Goal: Navigation & Orientation: Find specific page/section

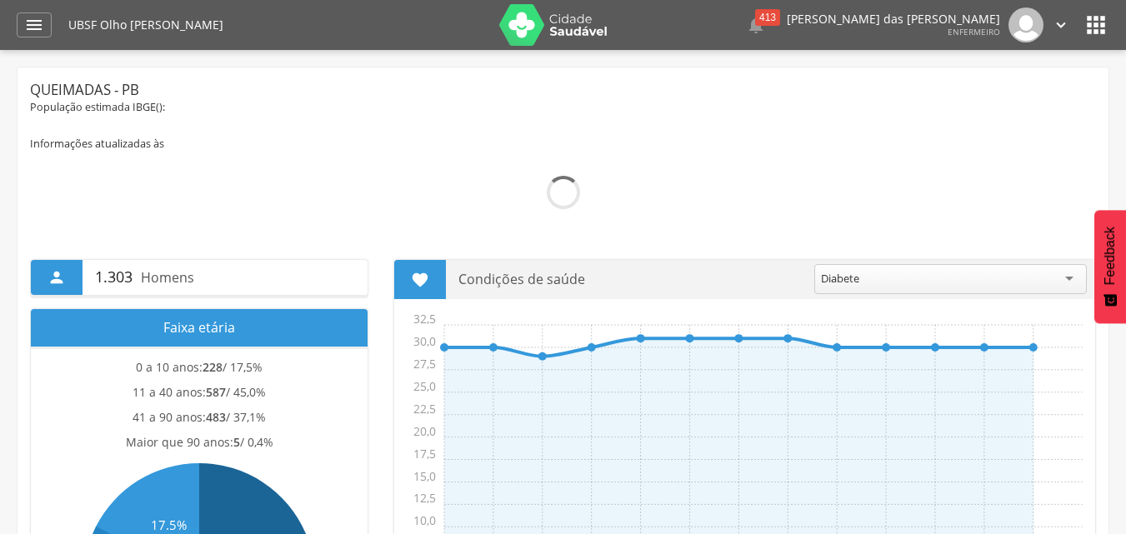
click at [1095, 26] on icon "" at bounding box center [1096, 25] width 27 height 27
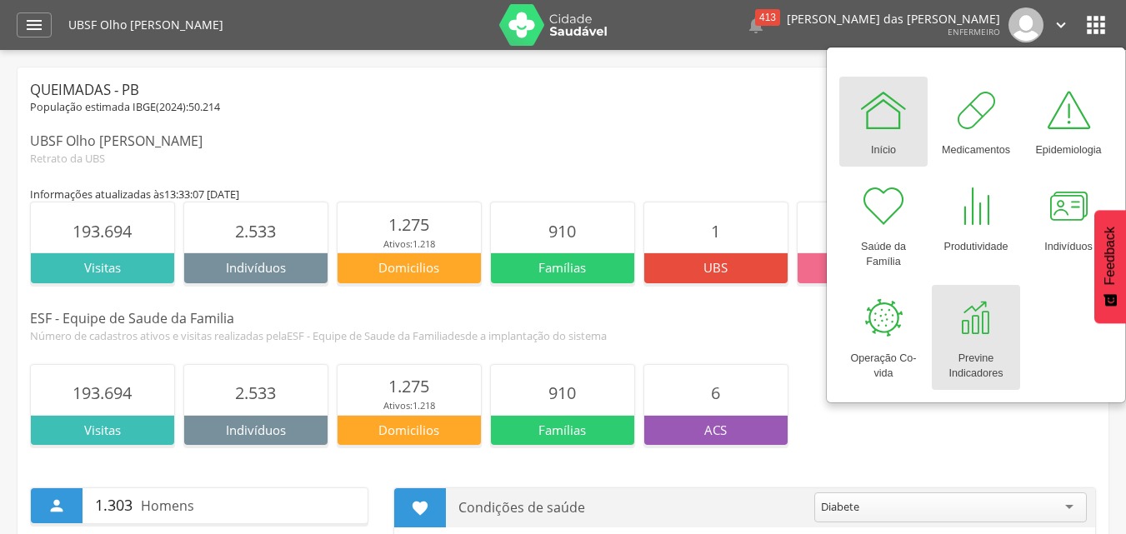
click at [983, 333] on div at bounding box center [976, 318] width 50 height 50
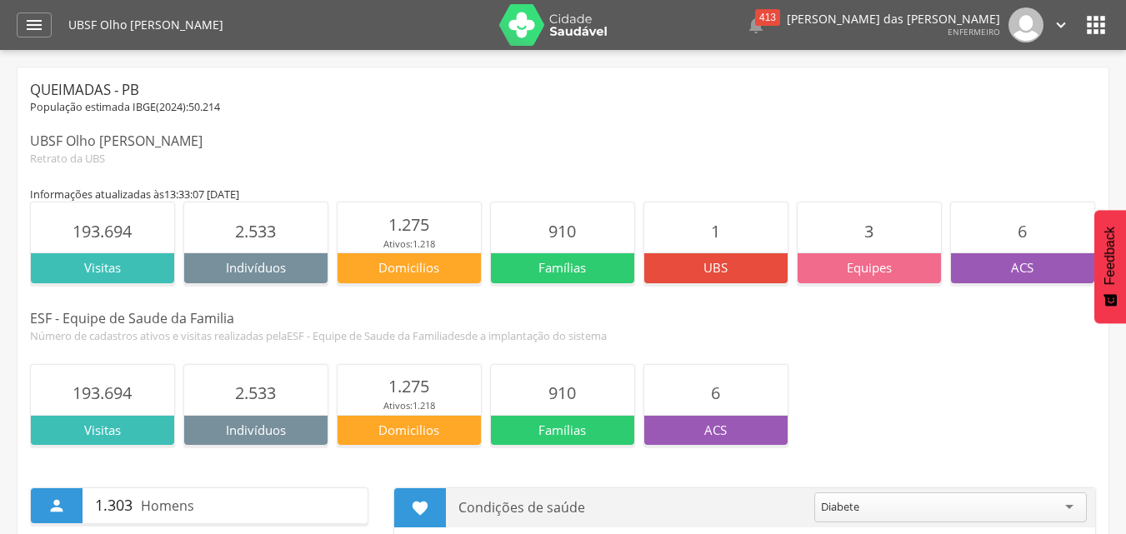
click at [1097, 22] on icon "" at bounding box center [1096, 25] width 27 height 27
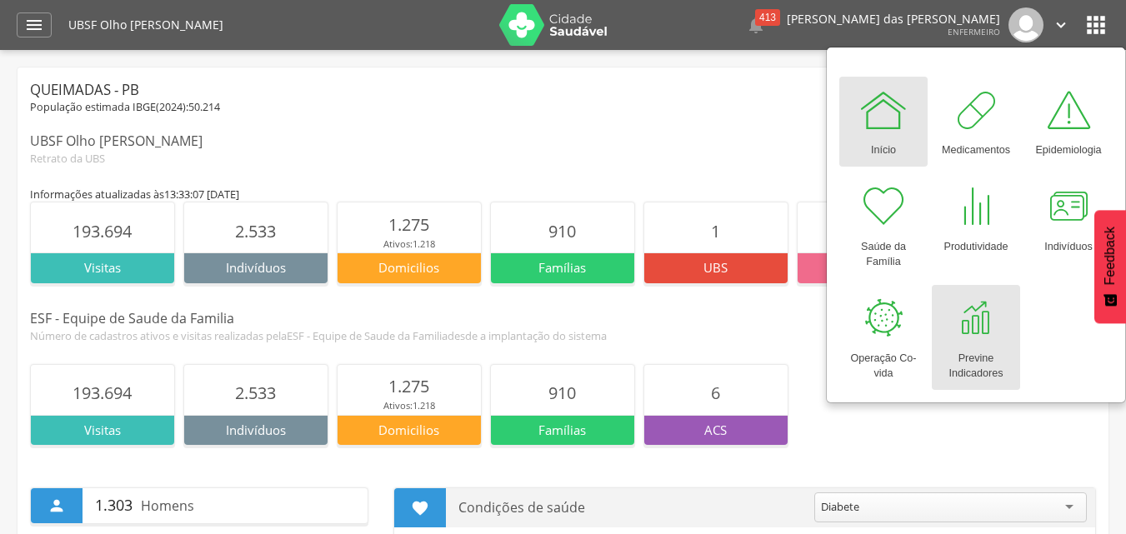
click at [972, 336] on div at bounding box center [976, 318] width 50 height 50
